Goal: Information Seeking & Learning: Learn about a topic

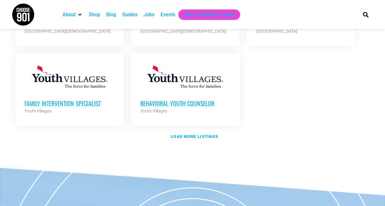
scroll to position [755, 0]
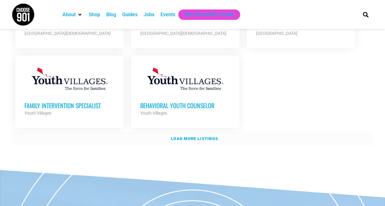
click at [193, 137] on strong "Load more listings" at bounding box center [194, 139] width 47 height 5
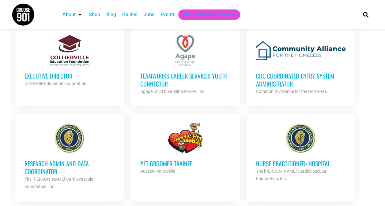
scroll to position [874, 0]
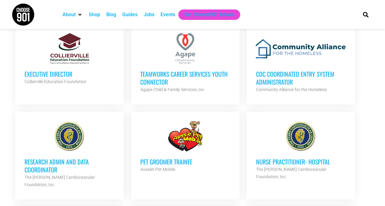
click at [64, 70] on h3 "Executive Director" at bounding box center [69, 74] width 90 height 8
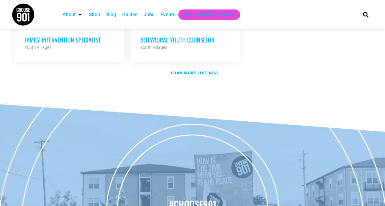
scroll to position [822, 0]
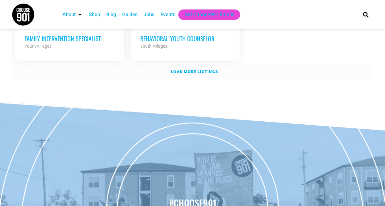
click at [209, 70] on strong "Load more listings" at bounding box center [194, 72] width 47 height 5
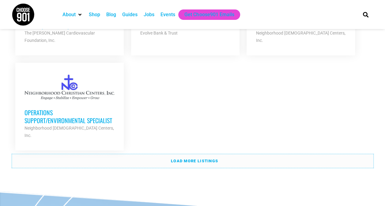
scroll to position [1364, 0]
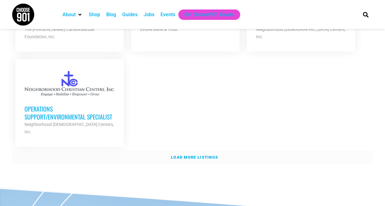
click at [208, 155] on strong "Load more listings" at bounding box center [194, 157] width 47 height 5
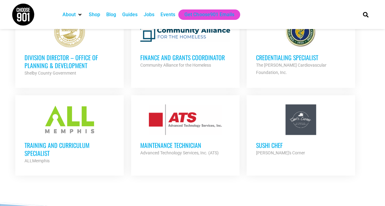
scroll to position [1759, 0]
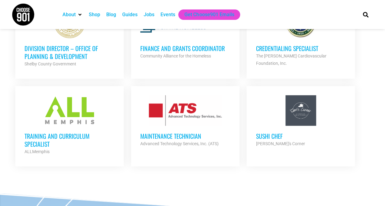
click at [81, 132] on h3 "Training and Curriculum Specialist" at bounding box center [69, 140] width 90 height 16
